Goal: Task Accomplishment & Management: Manage account settings

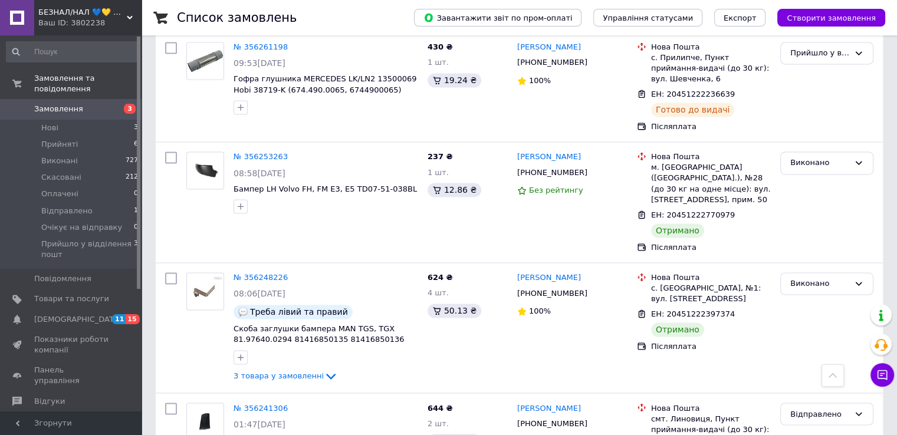
scroll to position [1838, 0]
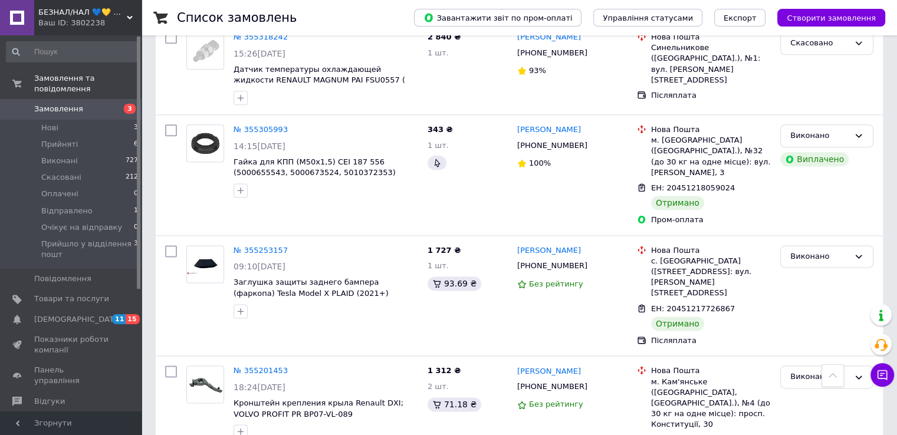
scroll to position [1824, 0]
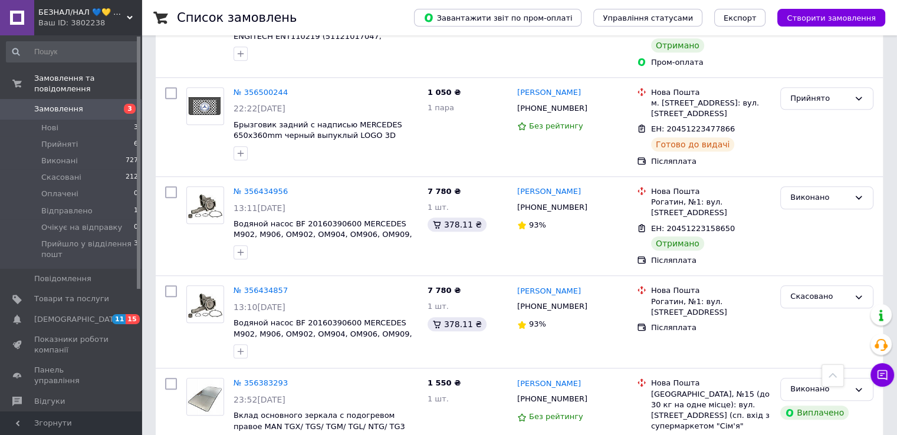
scroll to position [1075, 0]
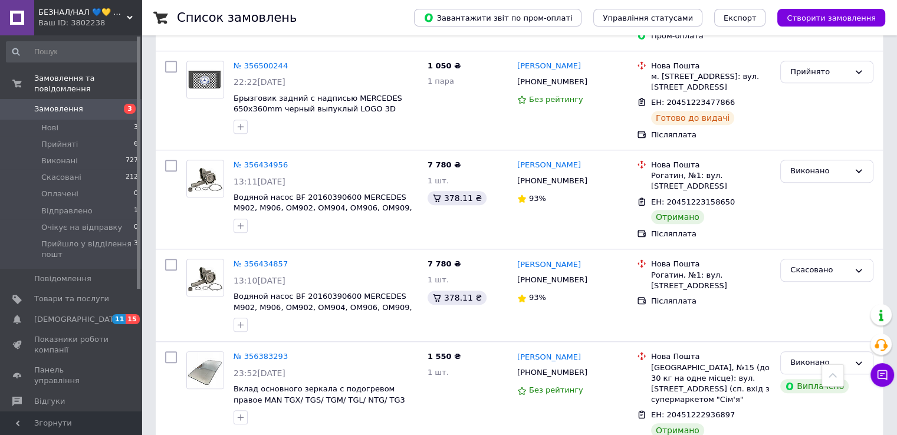
click at [85, 99] on link "Замовлення 3" at bounding box center [72, 109] width 145 height 20
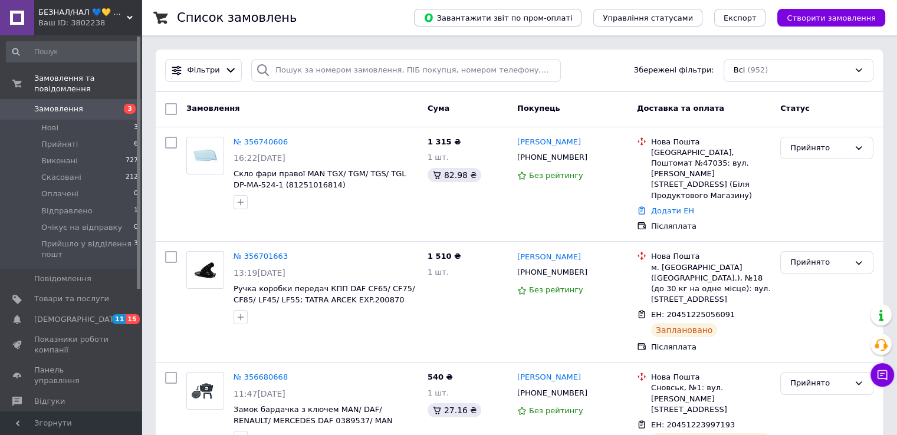
click at [80, 104] on span "Замовлення" at bounding box center [71, 109] width 75 height 11
click at [102, 104] on span "Замовлення" at bounding box center [71, 109] width 75 height 11
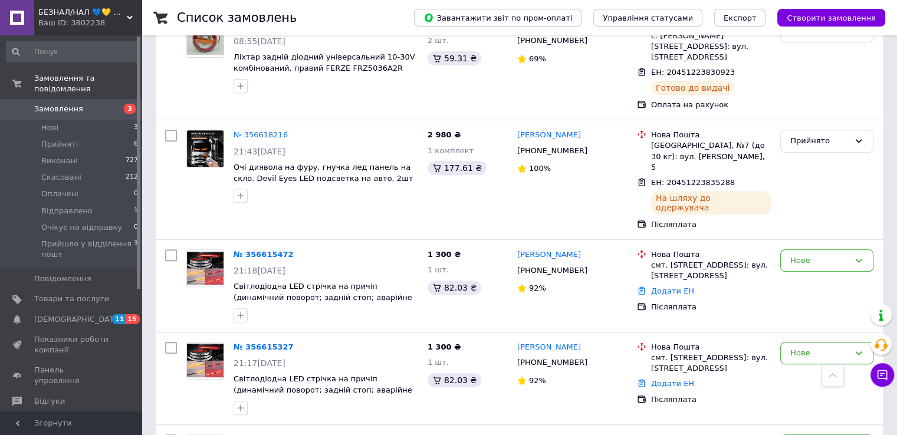
scroll to position [542, 0]
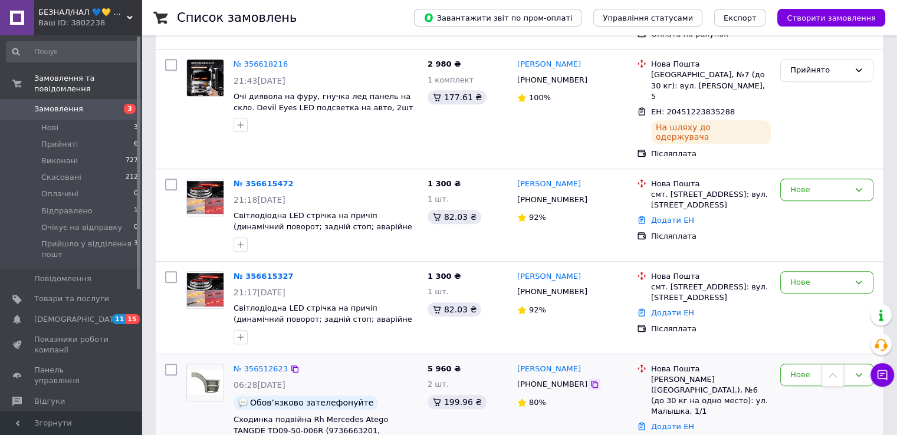
click at [589, 380] on icon at bounding box center [593, 384] width 9 height 9
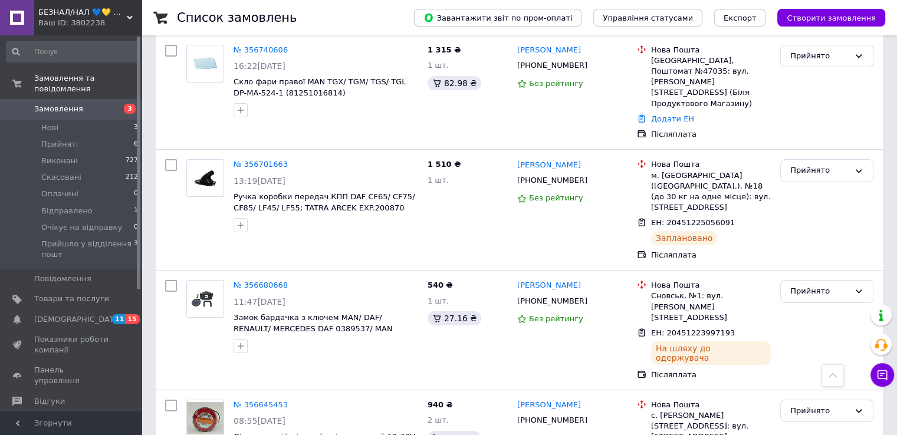
scroll to position [0, 0]
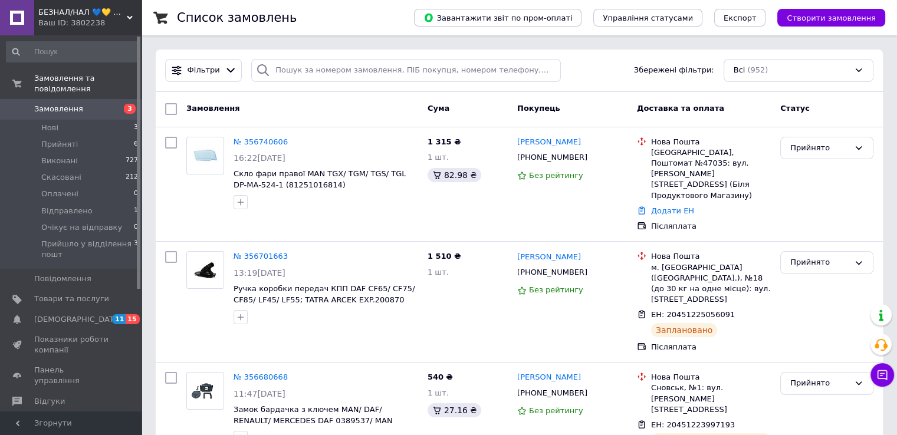
click at [74, 104] on span "Замовлення" at bounding box center [58, 109] width 49 height 11
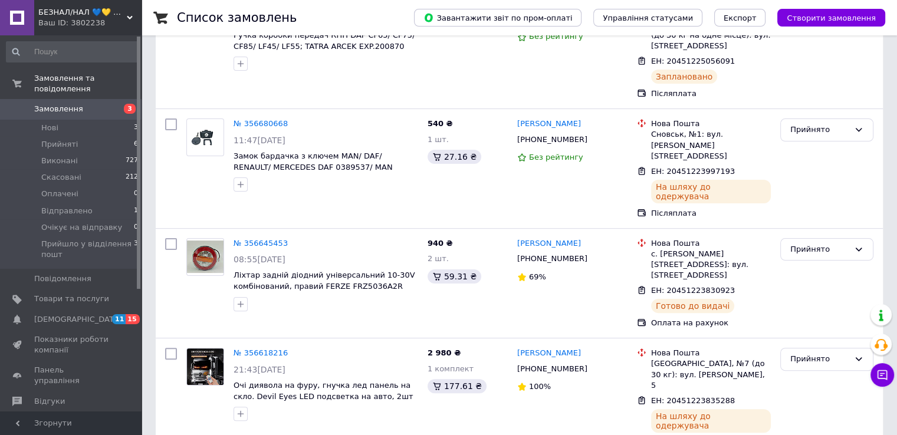
scroll to position [264, 0]
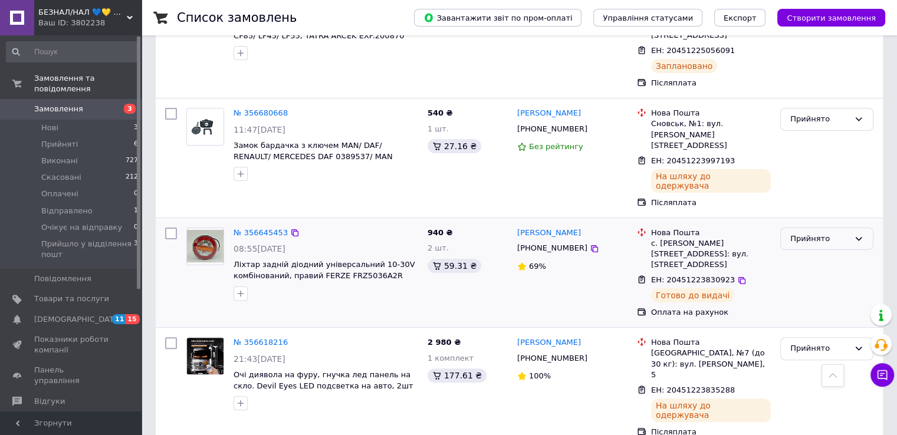
click at [816, 233] on div "Прийнято" at bounding box center [819, 239] width 59 height 12
click at [804, 252] on li "Виконано" at bounding box center [826, 263] width 92 height 22
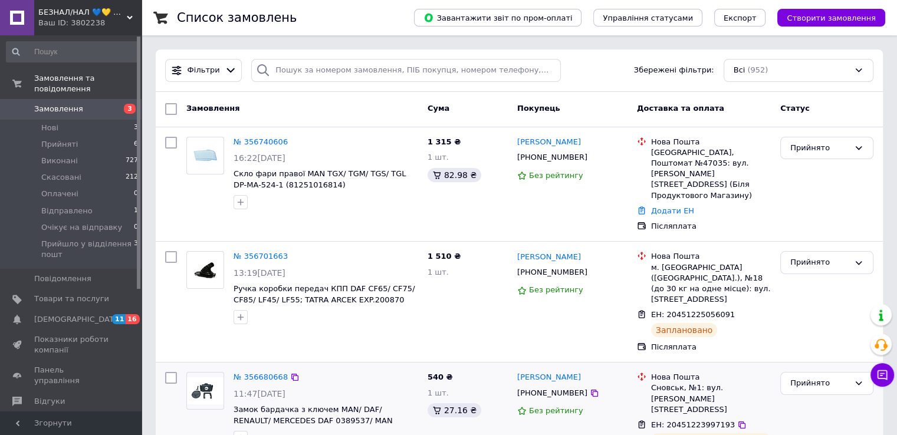
click at [332, 368] on div "№ 356680668 11:47, 11.08.2025 Замок бардачка з ключем MAN/ DAF/ RENAULT/ MERCED…" at bounding box center [326, 408] width 194 height 83
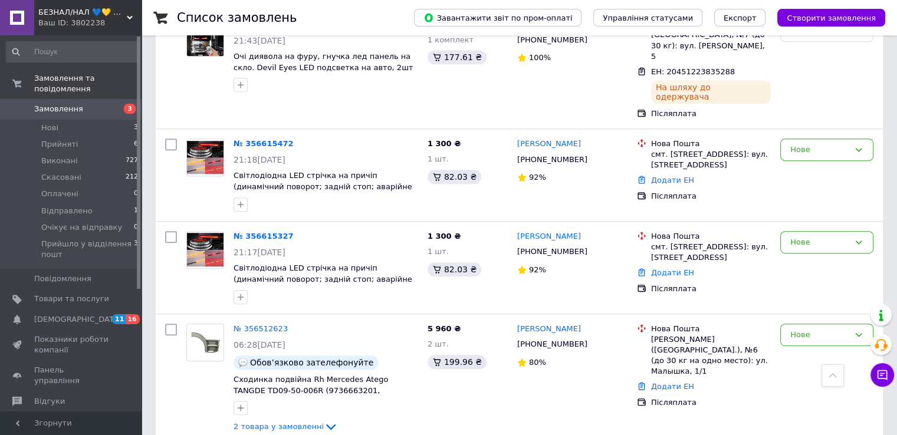
scroll to position [585, 0]
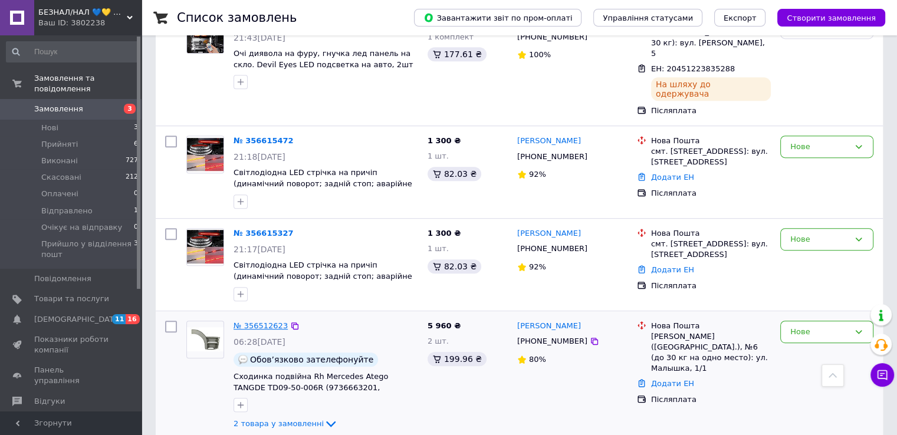
click at [266, 321] on link "№ 356512623" at bounding box center [260, 325] width 54 height 9
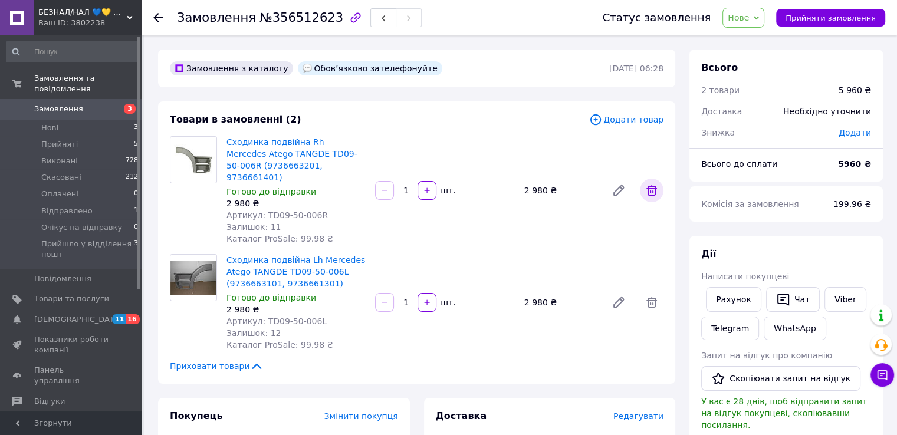
click at [650, 185] on icon at bounding box center [651, 190] width 11 height 11
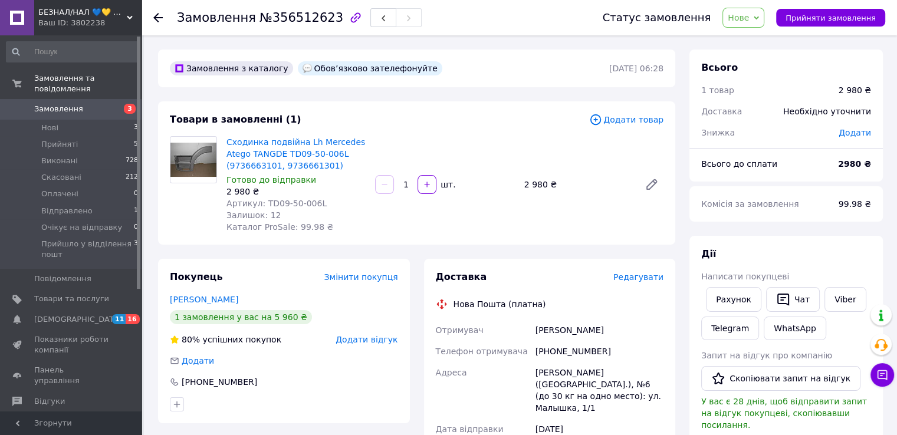
click at [80, 104] on span "Замовлення" at bounding box center [71, 109] width 75 height 11
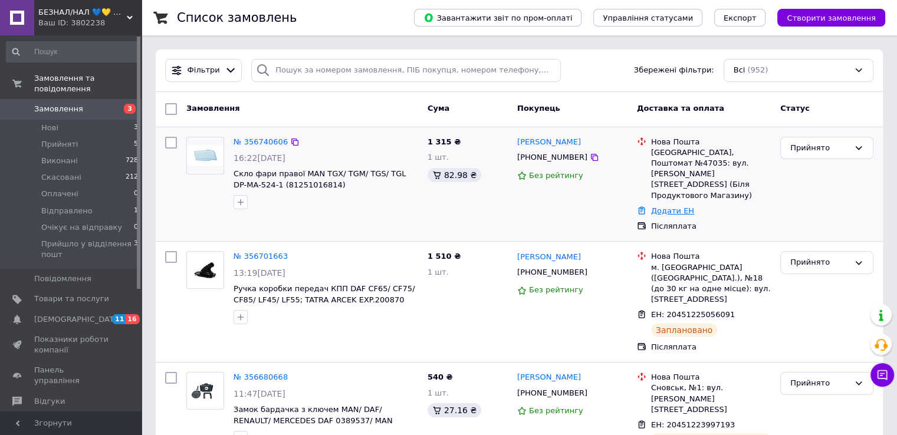
click at [665, 206] on link "Додати ЕН" at bounding box center [672, 210] width 43 height 9
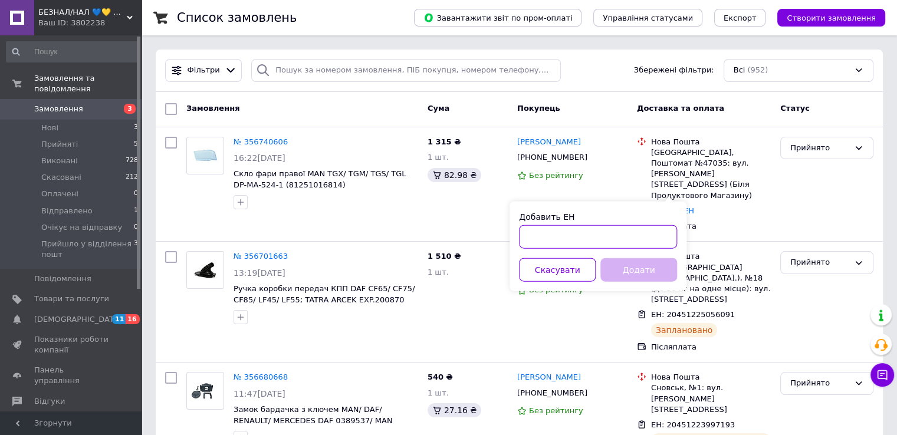
click at [575, 241] on input "Добавить ЕН" at bounding box center [598, 237] width 158 height 24
paste input "20451225260110"
type input "20451225260110"
click at [634, 273] on button "Додати" at bounding box center [638, 270] width 77 height 24
